Goal: Task Accomplishment & Management: Use online tool/utility

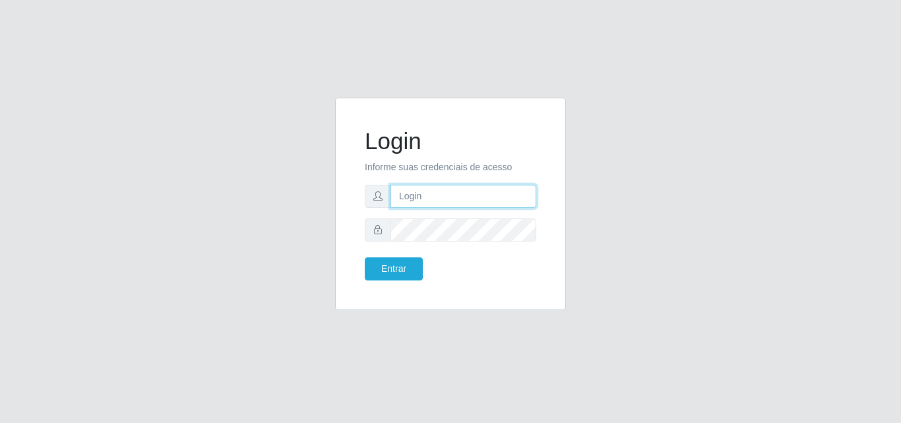
click at [445, 203] on input "text" at bounding box center [464, 196] width 146 height 23
type input "[EMAIL_ADDRESS][DOMAIN_NAME]"
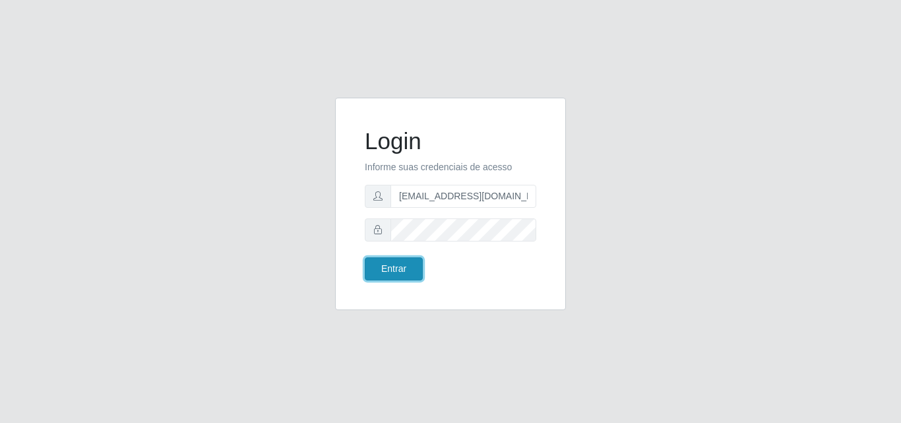
click at [408, 270] on button "Entrar" at bounding box center [394, 268] width 58 height 23
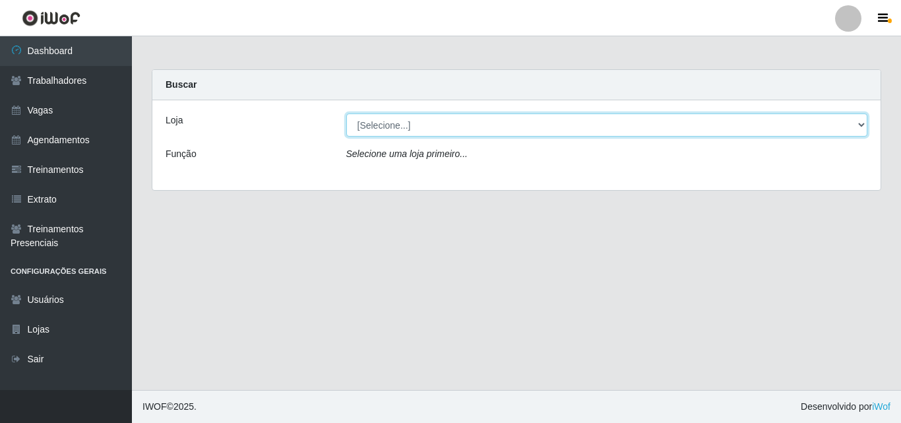
click at [495, 132] on select "[Selecione...] Super Popular" at bounding box center [607, 124] width 522 height 23
select select "537"
click at [346, 113] on select "[Selecione...] Super Popular" at bounding box center [607, 124] width 522 height 23
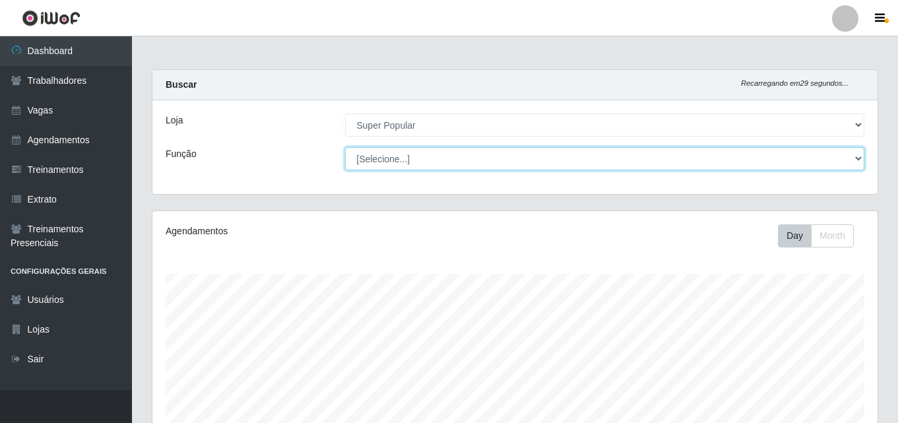
scroll to position [274, 725]
click at [445, 158] on select "[Selecione...] Repositor Repositor + Repositor ++" at bounding box center [604, 158] width 519 height 23
select select "24"
click at [345, 147] on select "[Selecione...] Repositor Repositor + Repositor ++" at bounding box center [604, 158] width 519 height 23
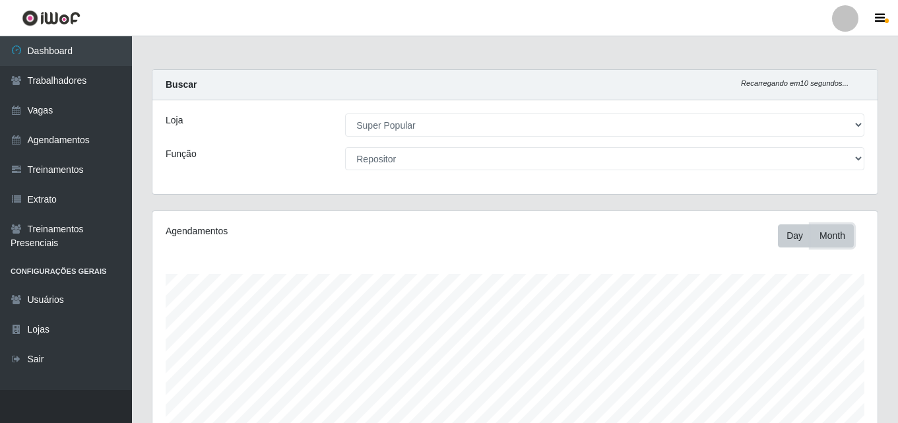
click at [825, 236] on button "Month" at bounding box center [832, 235] width 43 height 23
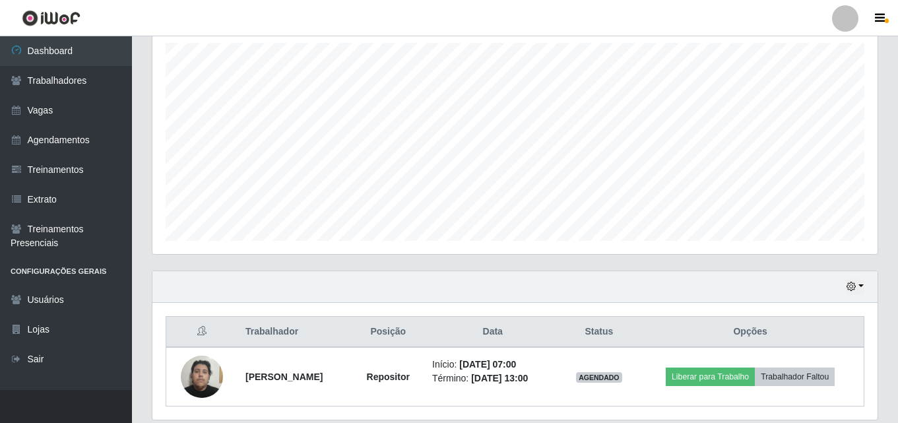
scroll to position [277, 0]
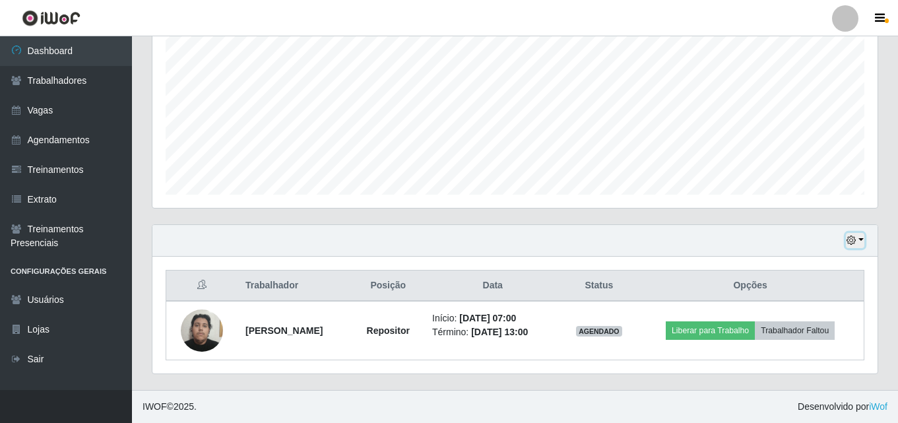
click at [854, 242] on icon "button" at bounding box center [850, 240] width 9 height 9
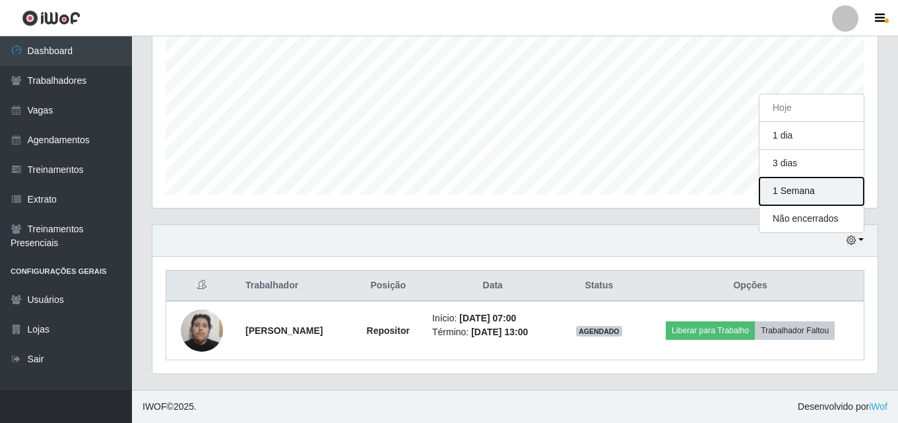
click at [809, 190] on button "1 Semana" at bounding box center [811, 191] width 104 height 28
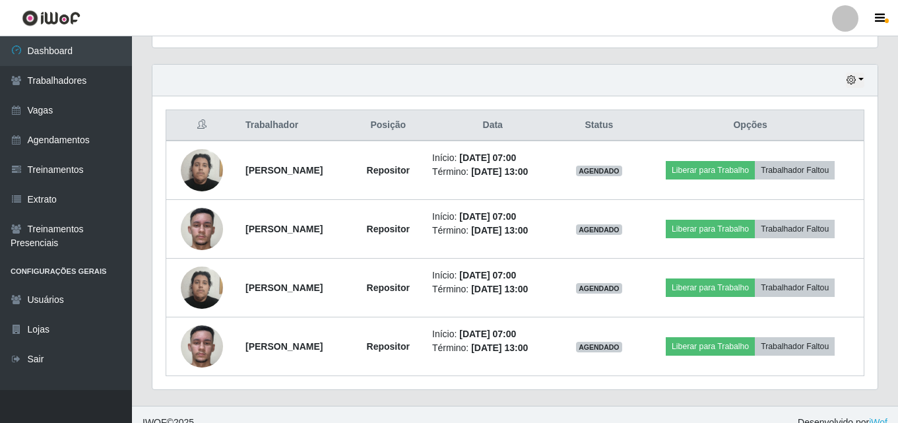
scroll to position [453, 0]
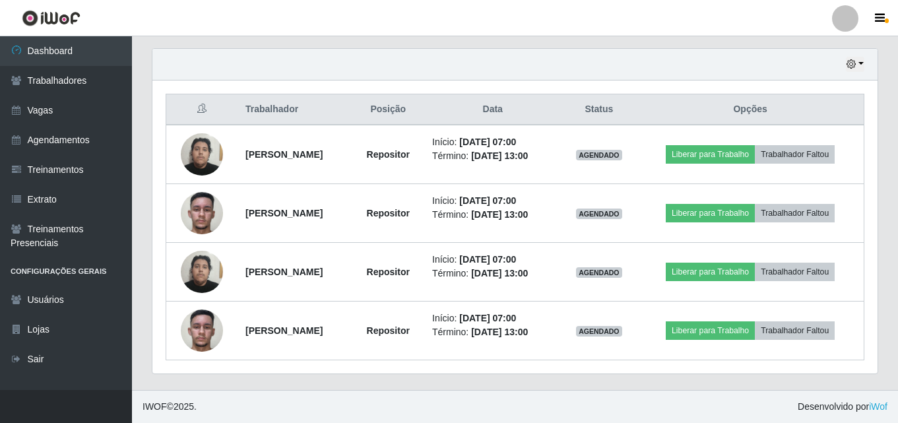
click at [299, 381] on div "Hoje 1 dia 3 dias 1 Semana Não encerrados Trabalhador Posição Data Status Opçõe…" at bounding box center [515, 219] width 746 height 342
click at [850, 71] on button "button" at bounding box center [855, 64] width 18 height 15
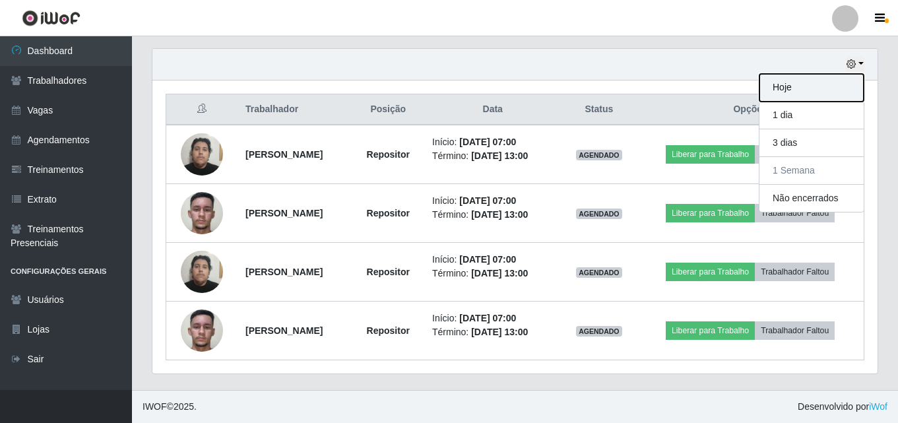
click at [798, 94] on button "Hoje" at bounding box center [811, 88] width 104 height 28
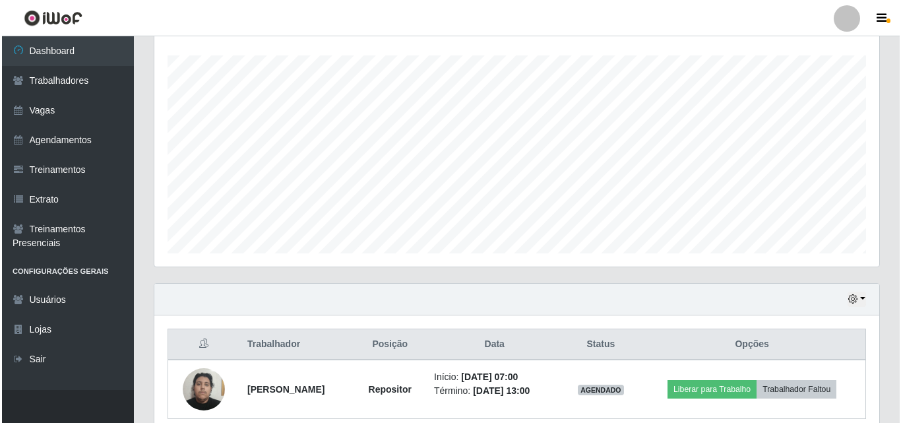
scroll to position [277, 0]
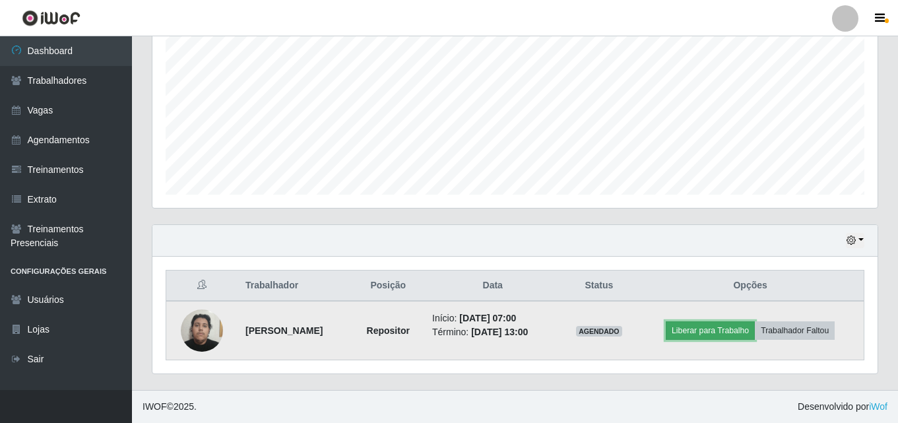
click at [718, 336] on button "Liberar para Trabalho" at bounding box center [710, 330] width 89 height 18
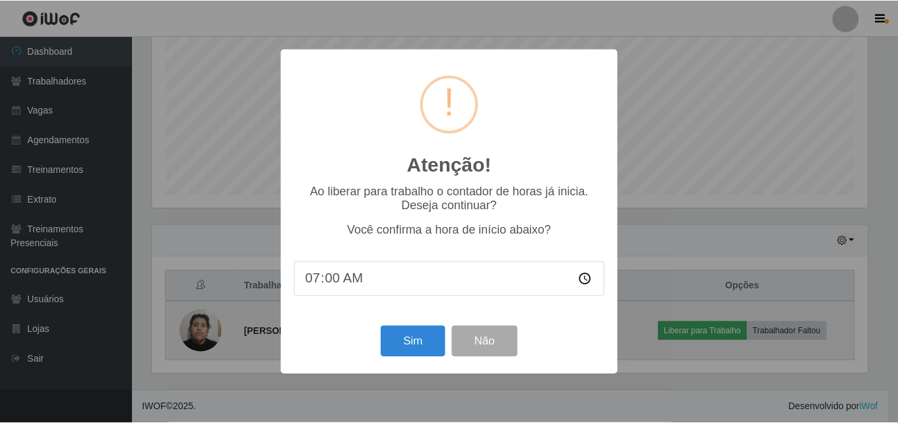
scroll to position [274, 718]
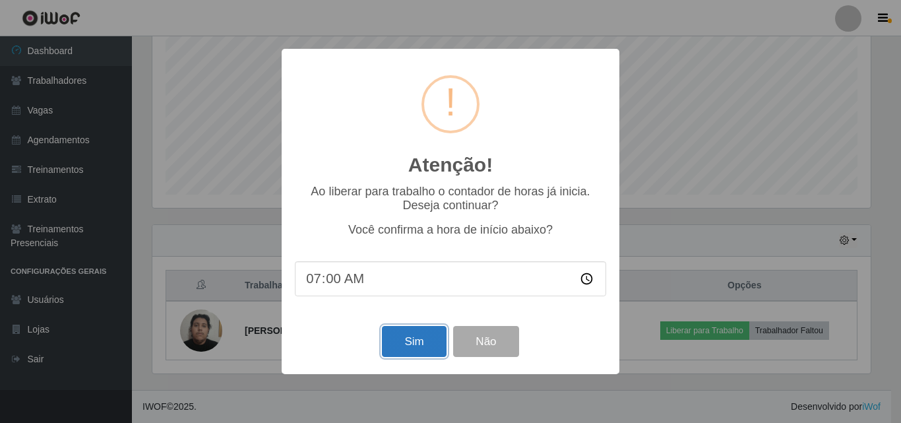
click at [410, 343] on button "Sim" at bounding box center [414, 341] width 64 height 31
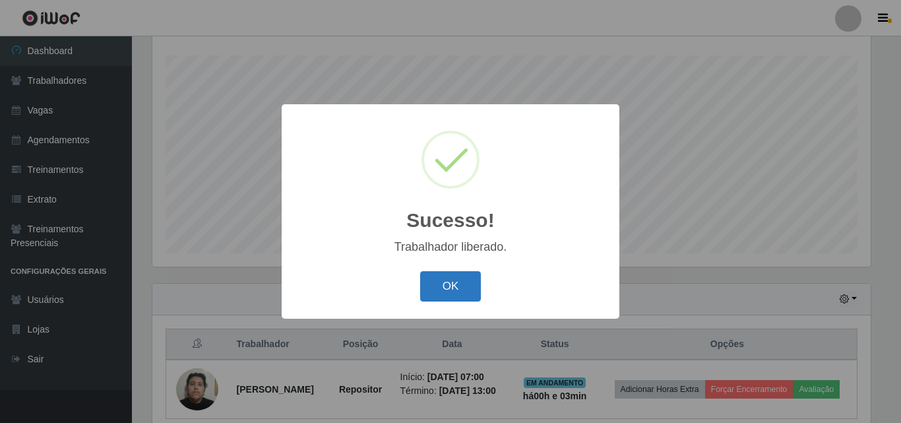
click at [455, 294] on button "OK" at bounding box center [450, 286] width 61 height 31
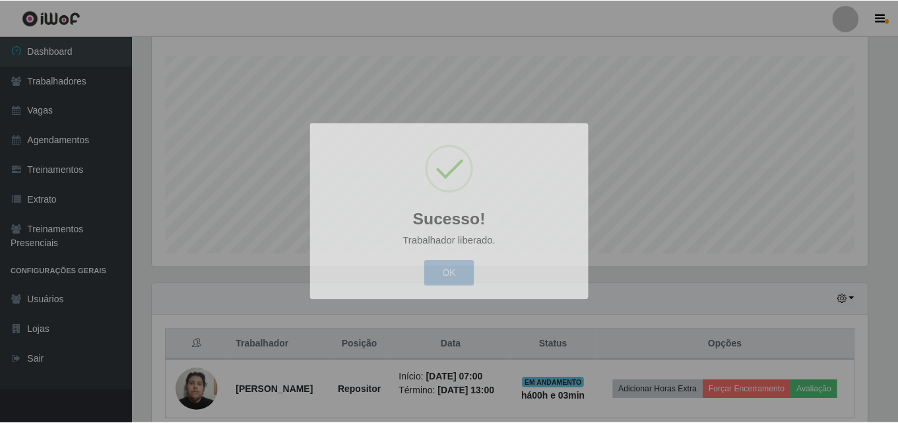
scroll to position [274, 725]
